Goal: Navigation & Orientation: Find specific page/section

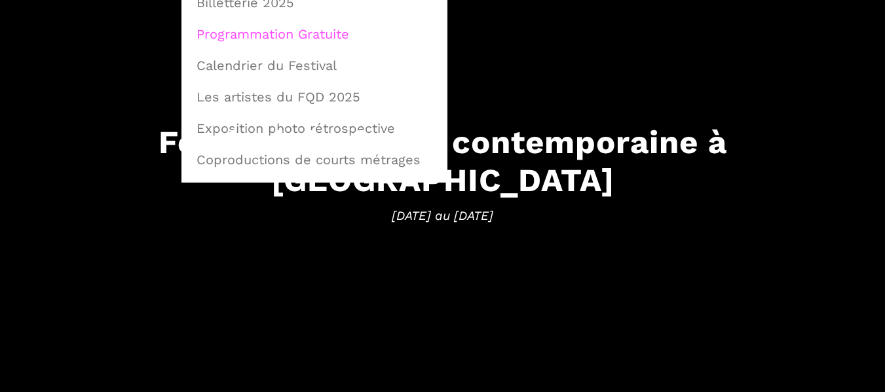
scroll to position [131, 0]
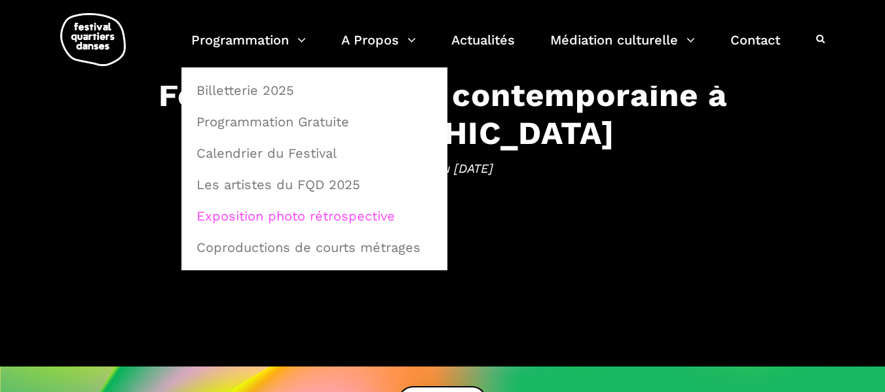
click at [335, 214] on link "Exposition photo rétrospective" at bounding box center [315, 216] width 252 height 30
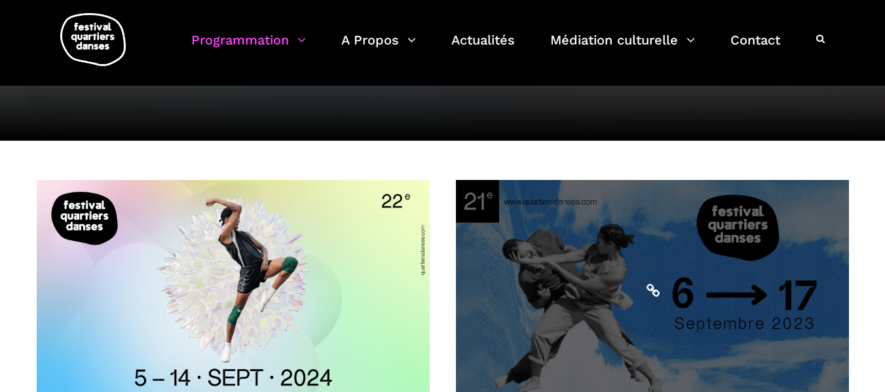
scroll to position [131, 0]
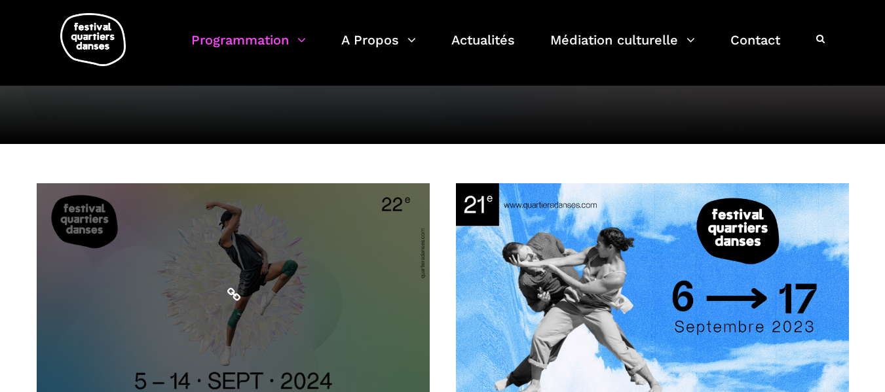
click at [301, 231] on span at bounding box center [233, 293] width 393 height 221
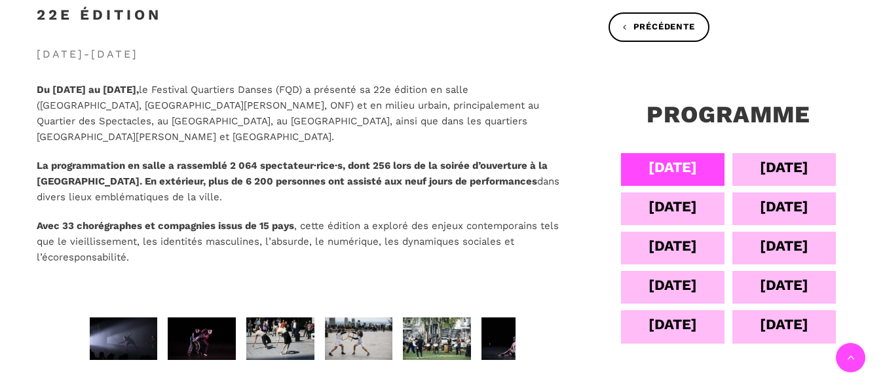
scroll to position [276, 0]
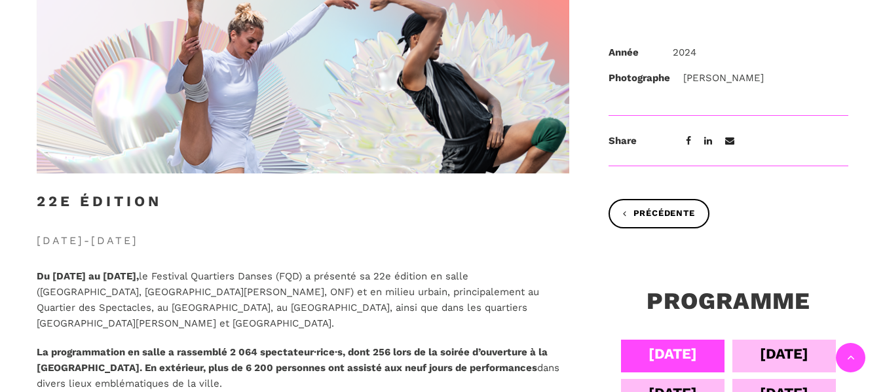
click at [774, 333] on div "PROGRAMME" at bounding box center [728, 314] width 267 height 52
